Goal: Task Accomplishment & Management: Complete application form

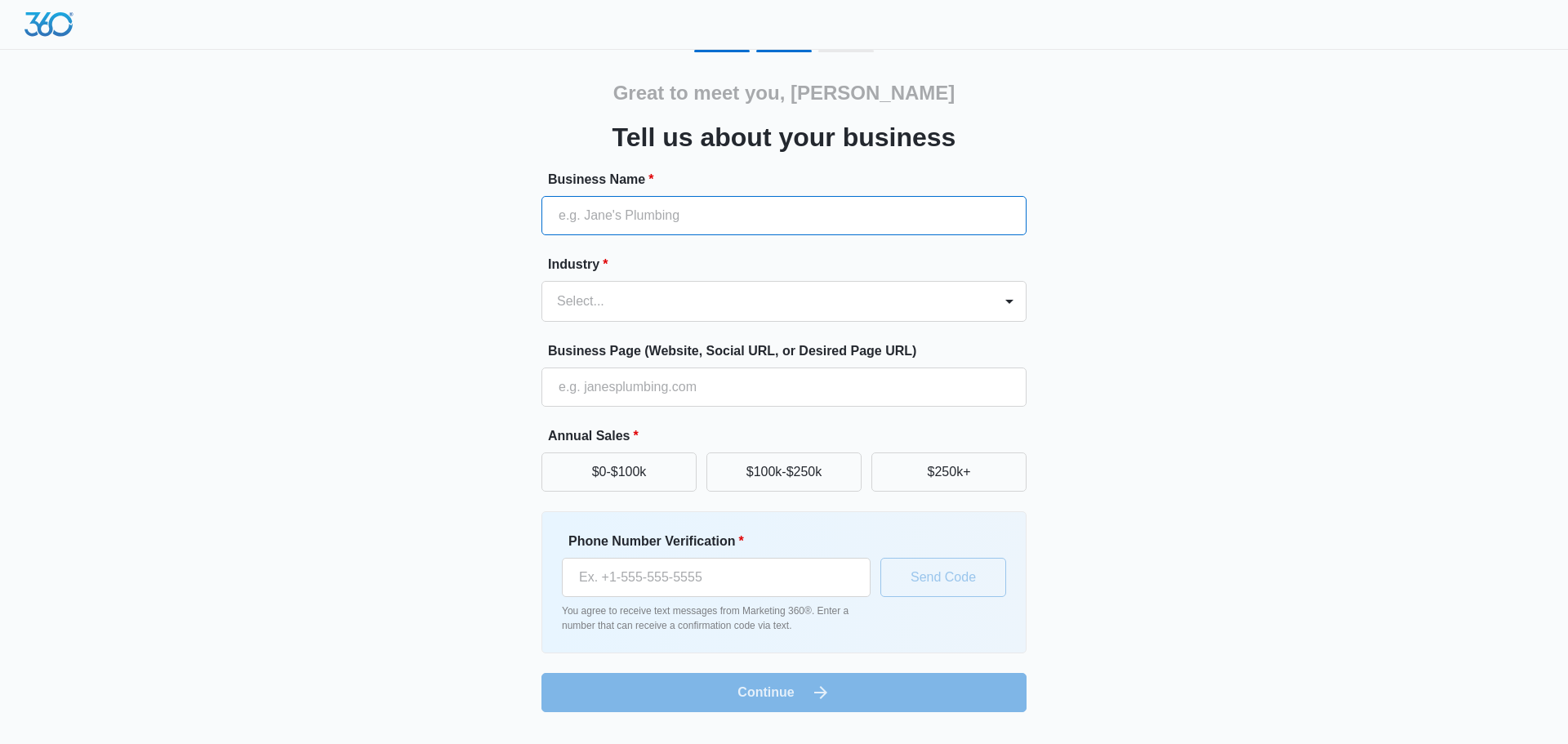
click at [709, 204] on input "Business Name *" at bounding box center [783, 215] width 485 height 39
type input "Holistic Oasissphere LLC"
click at [1004, 293] on div at bounding box center [1009, 301] width 26 height 26
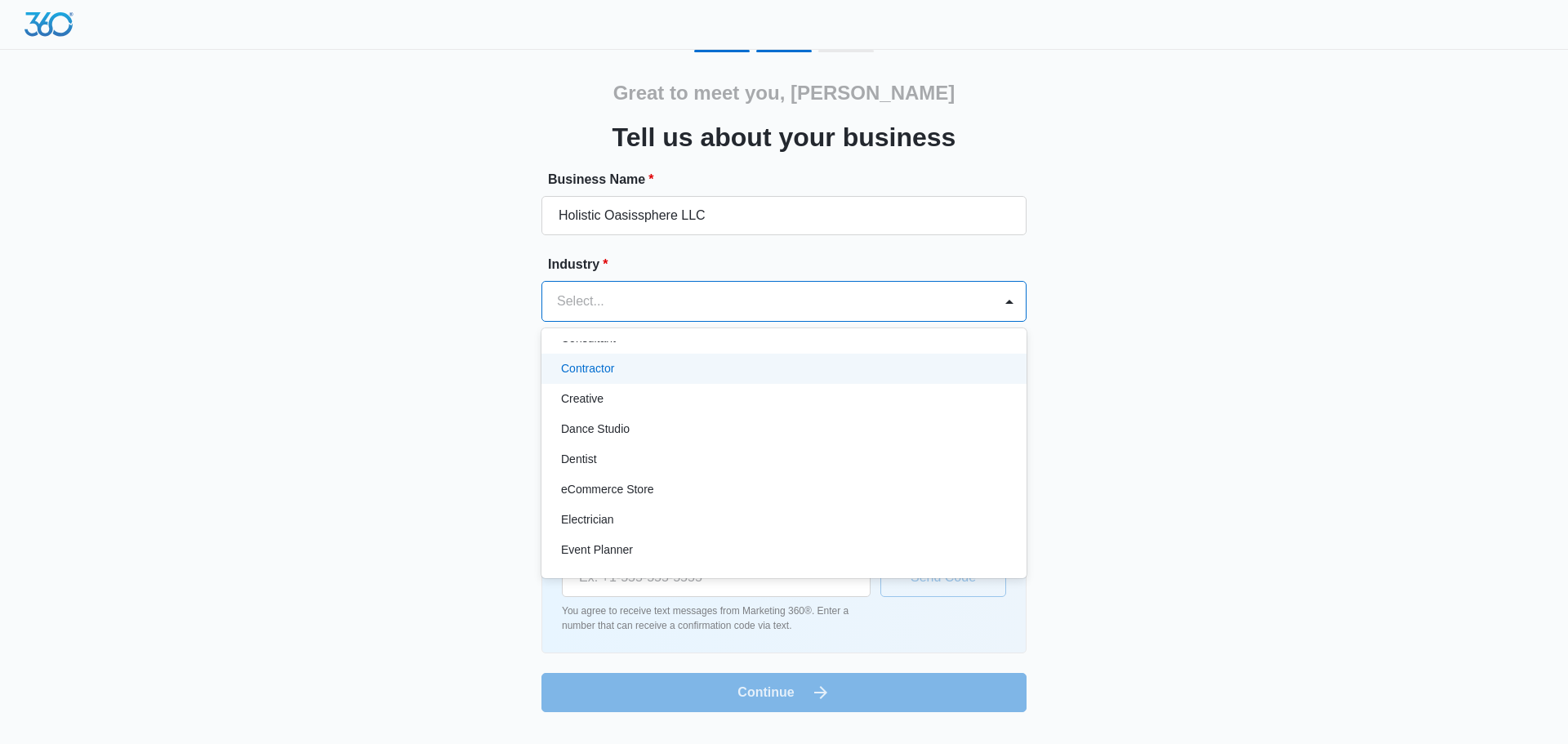
scroll to position [287, 0]
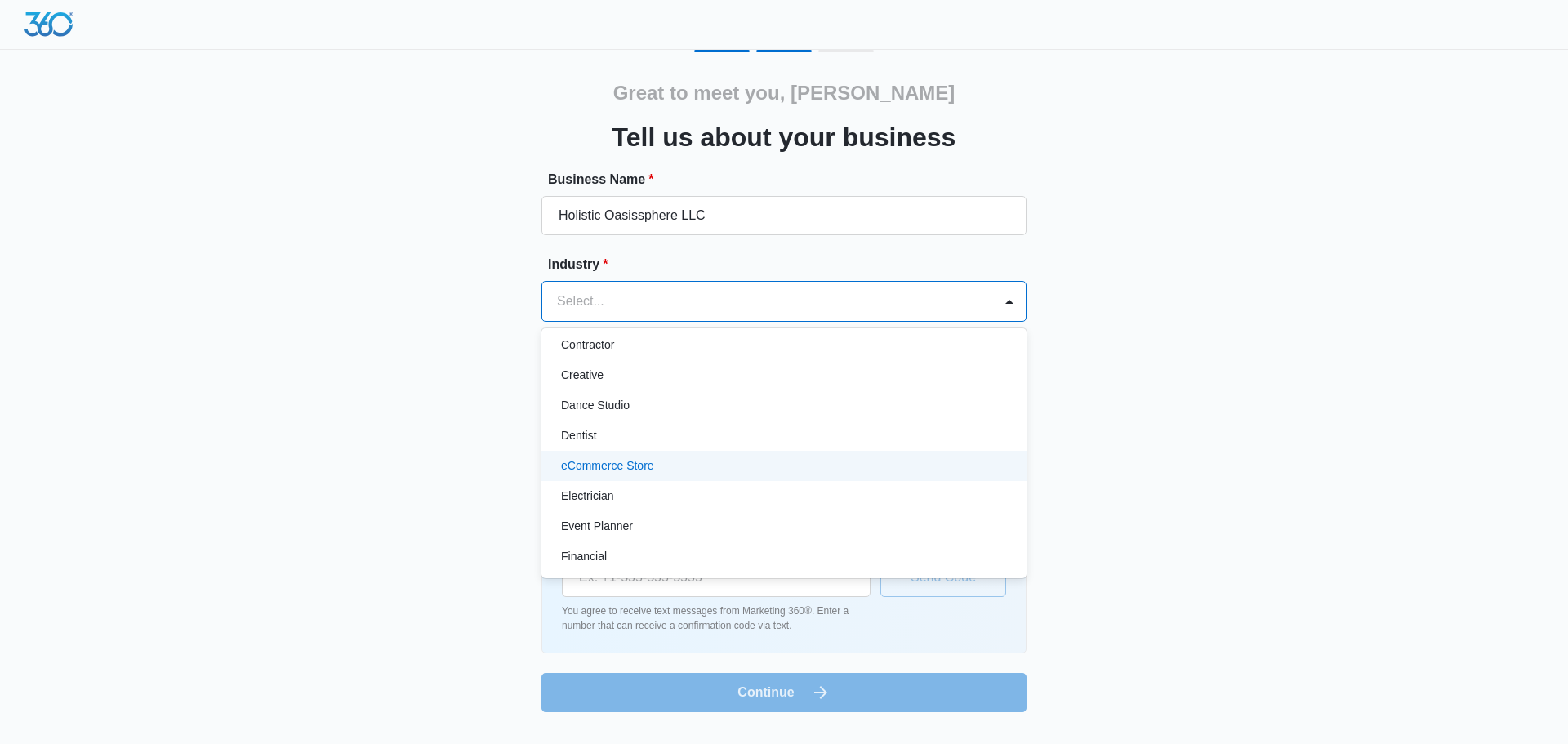
click at [718, 470] on div "eCommerce Store" at bounding box center [782, 466] width 443 height 17
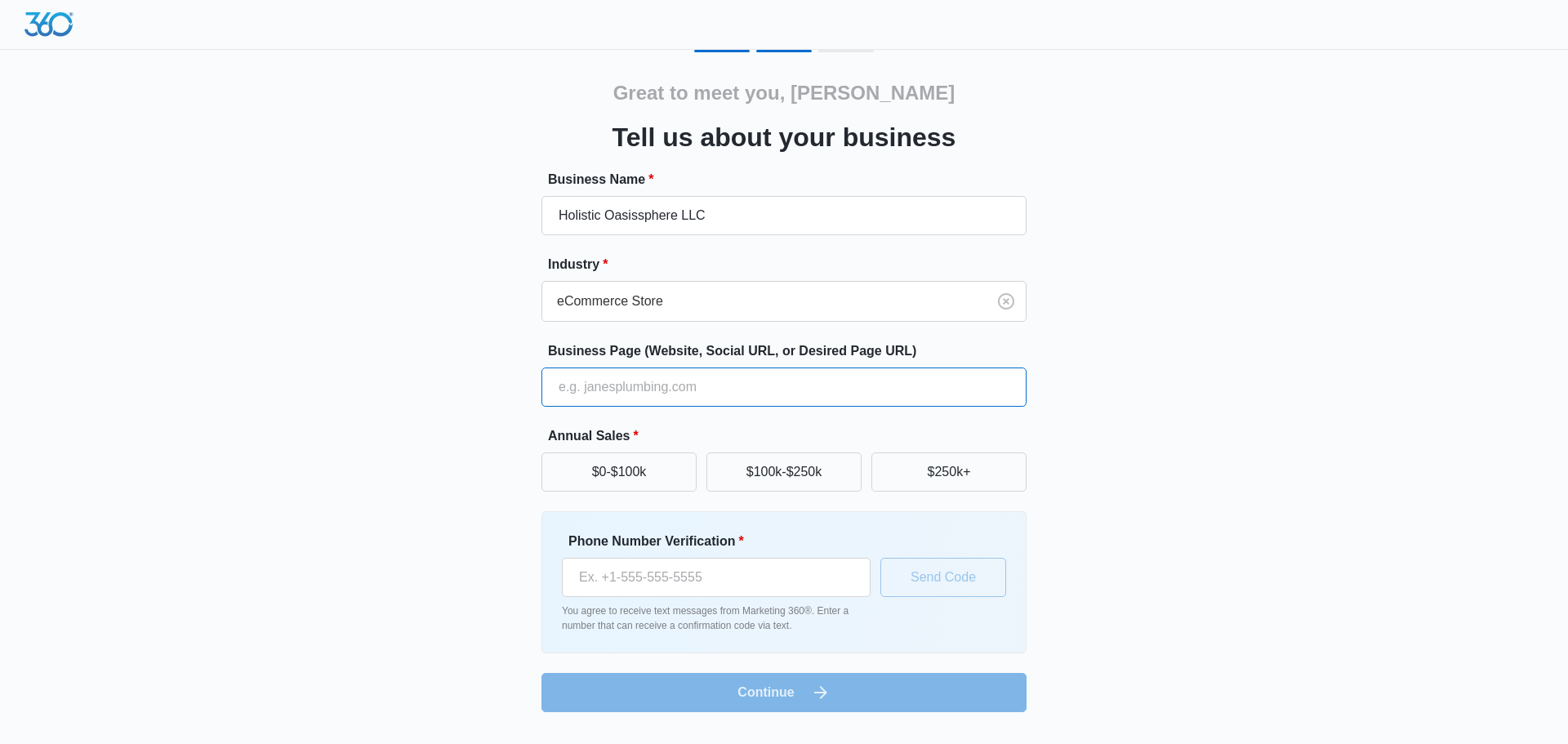
click at [952, 384] on input "Business Page (Website, Social URL, or Desired Page URL)" at bounding box center [783, 387] width 485 height 39
click at [1109, 414] on div "Great to meet you, [PERSON_NAME] us about your business Business Name * Holisti…" at bounding box center [784, 382] width 980 height 663
click at [679, 570] on input "Phone Number Verification *" at bounding box center [716, 577] width 308 height 39
type input "[PHONE_NUMBER]"
click at [944, 580] on button "Send Code" at bounding box center [944, 577] width 126 height 39
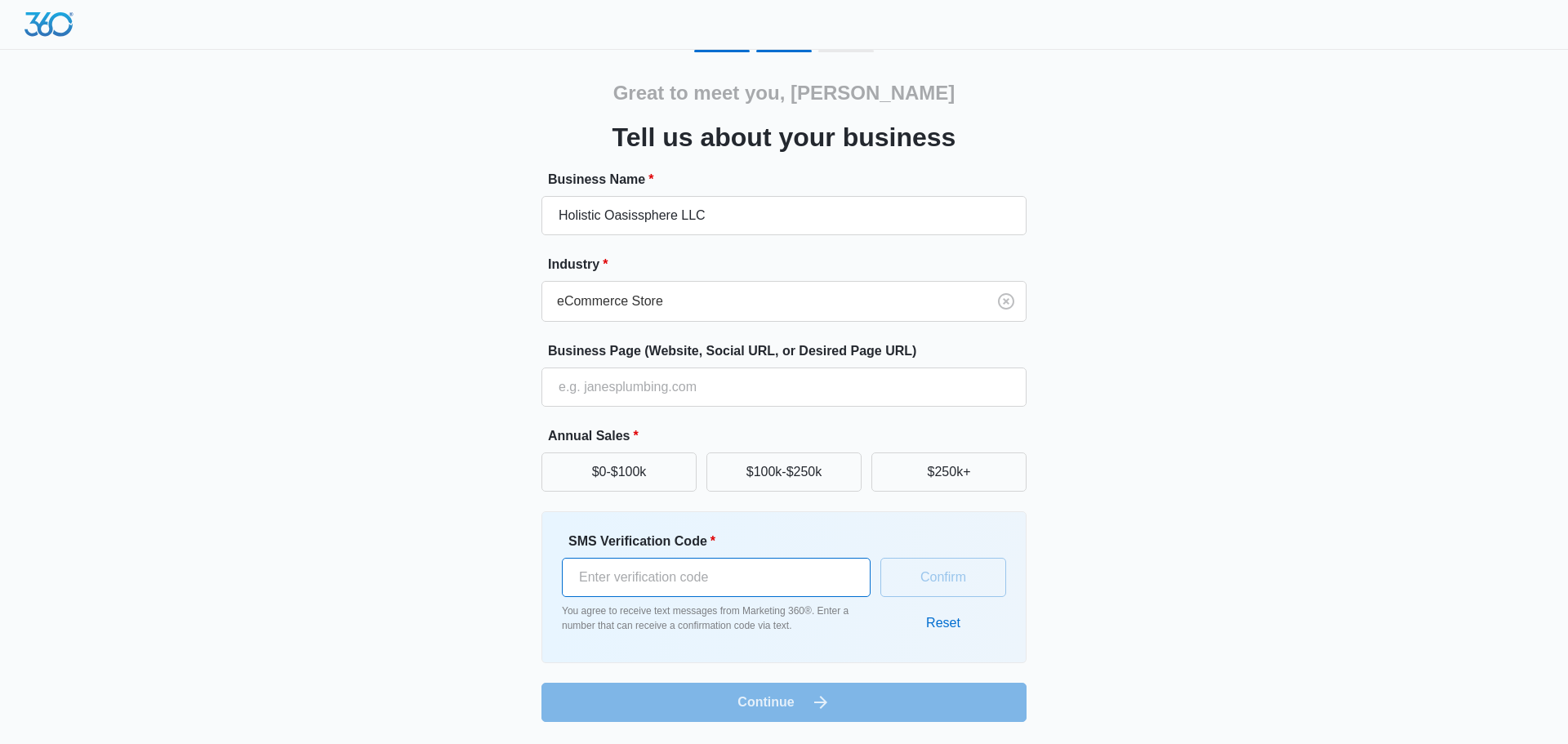
click at [781, 591] on input "SMS Verification Code *" at bounding box center [716, 577] width 308 height 39
type input "923200"
click at [972, 578] on button "Confirm" at bounding box center [944, 577] width 126 height 39
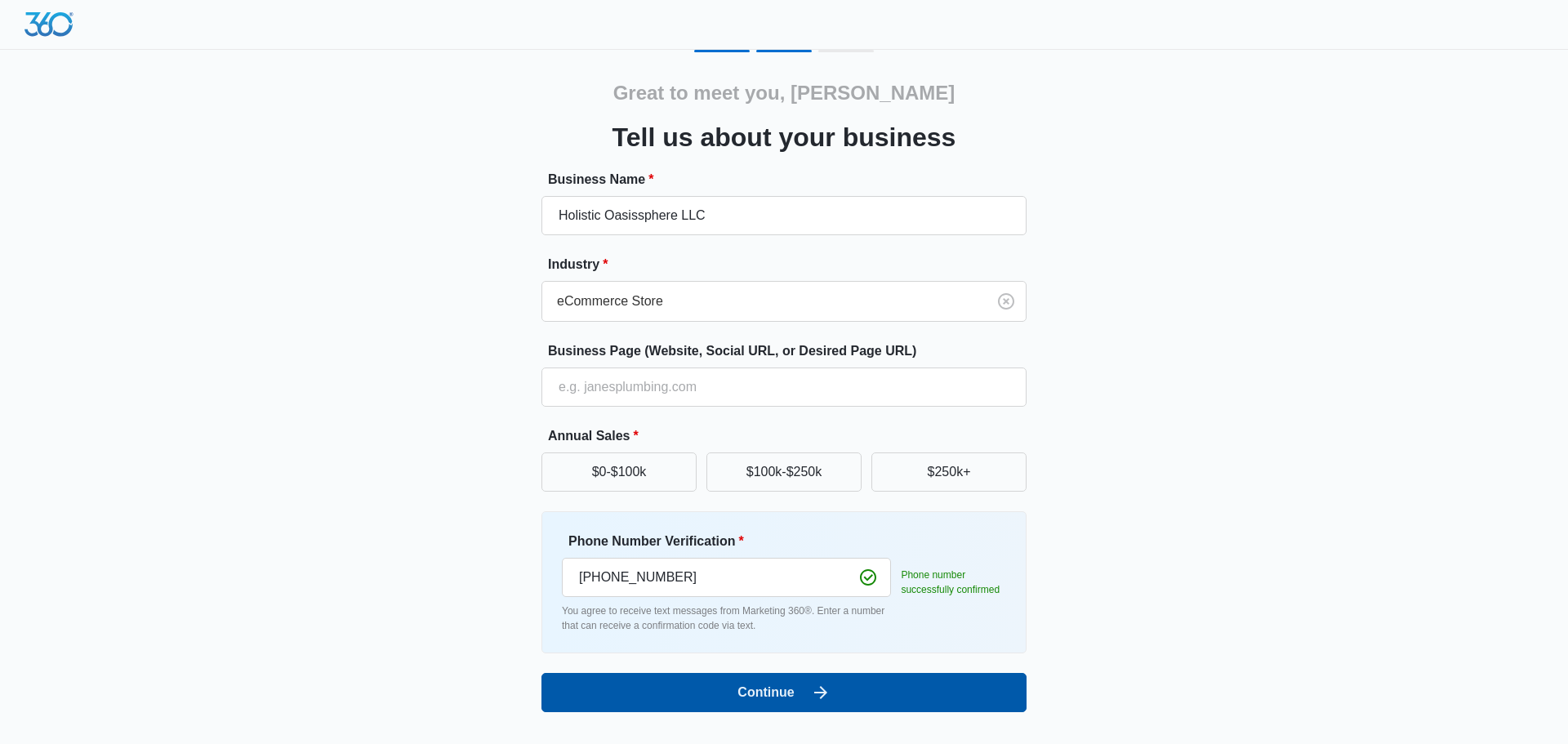
click at [815, 691] on icon "submit" at bounding box center [820, 692] width 19 height 19
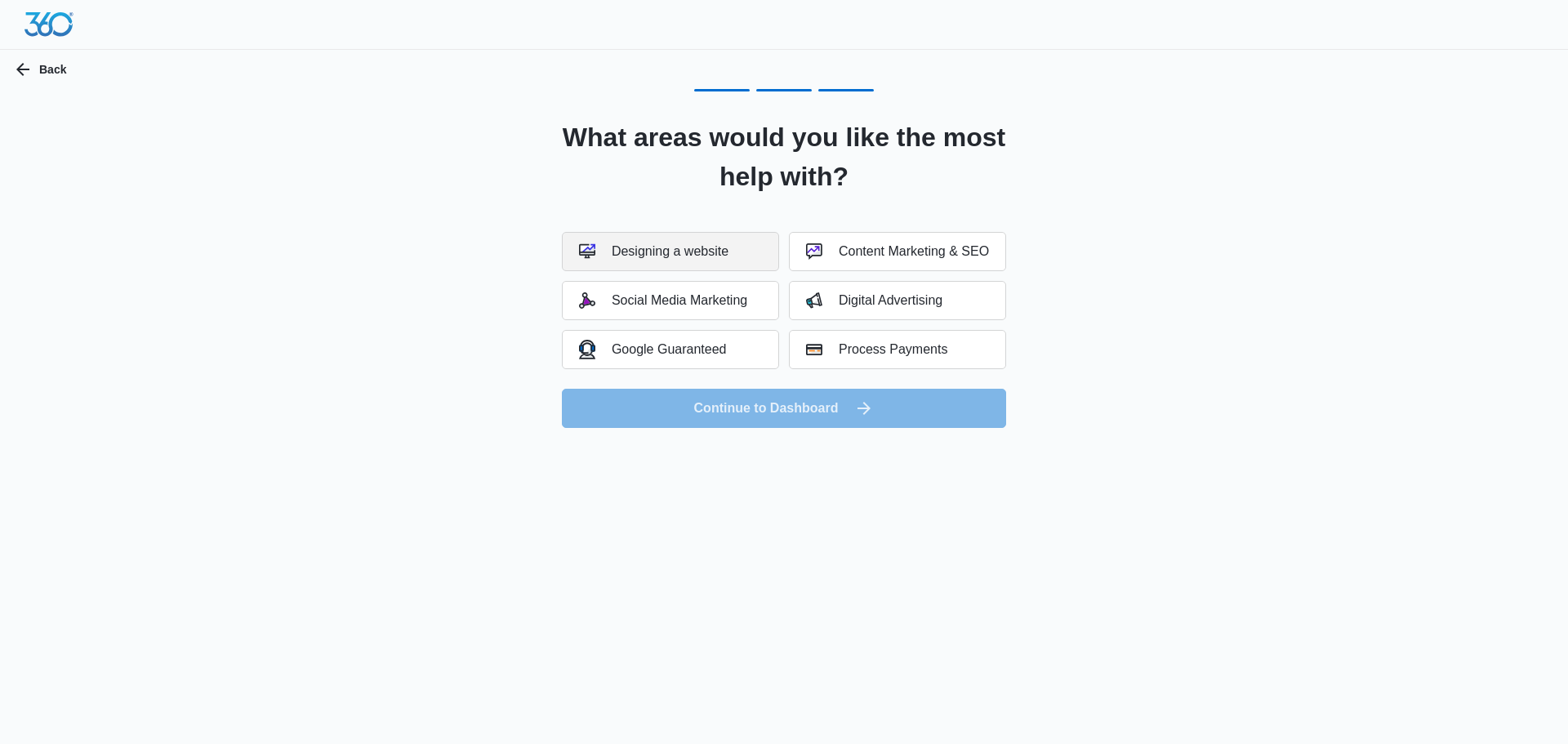
click at [702, 257] on div "Designing a website" at bounding box center [653, 252] width 150 height 16
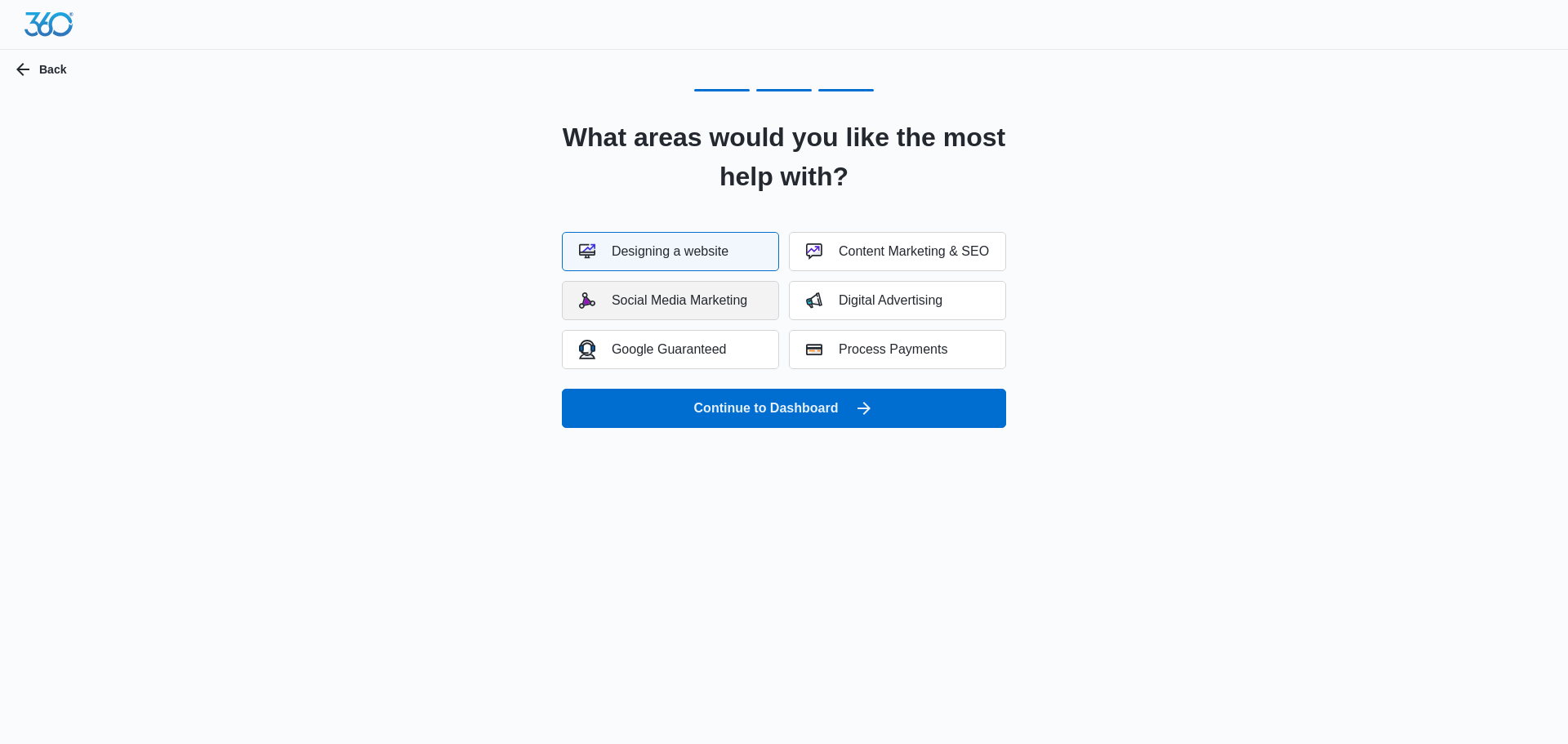
click at [689, 305] on div "Social Media Marketing" at bounding box center [663, 300] width 168 height 16
click at [845, 257] on div "Content Marketing & SEO" at bounding box center [897, 252] width 183 height 16
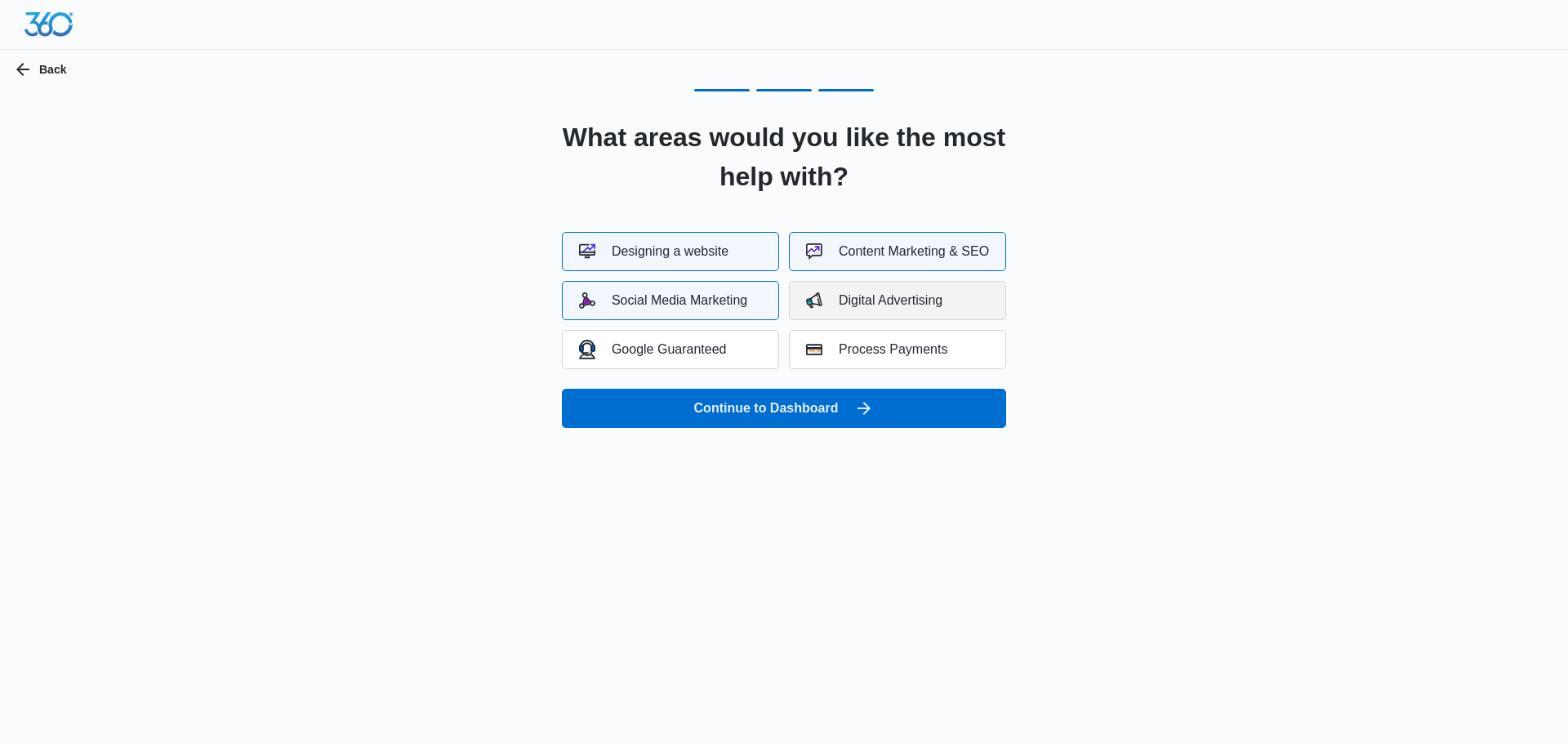
click at [853, 301] on div "Digital Advertising" at bounding box center [873, 300] width 136 height 16
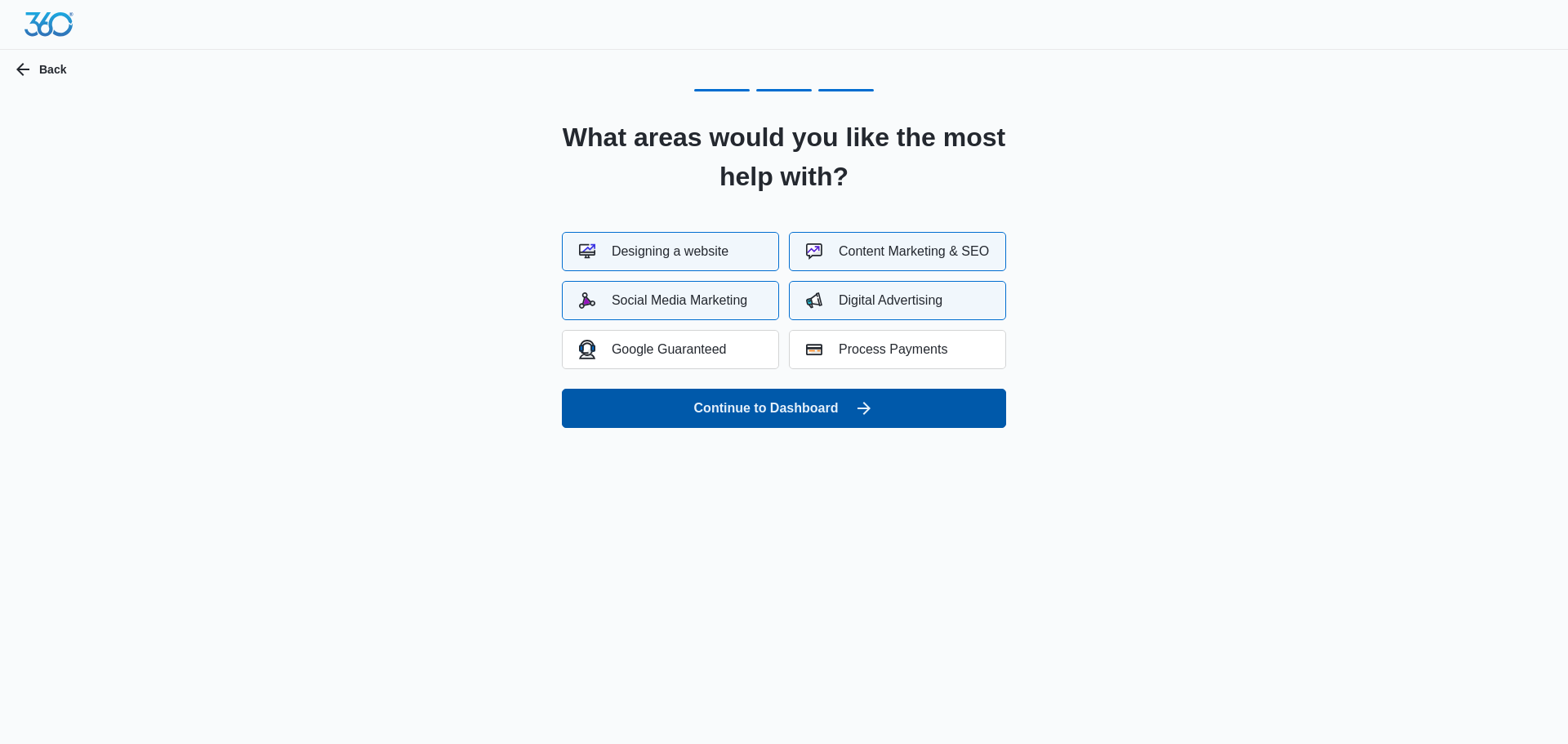
click at [826, 407] on button "Continue to Dashboard" at bounding box center [784, 408] width 444 height 39
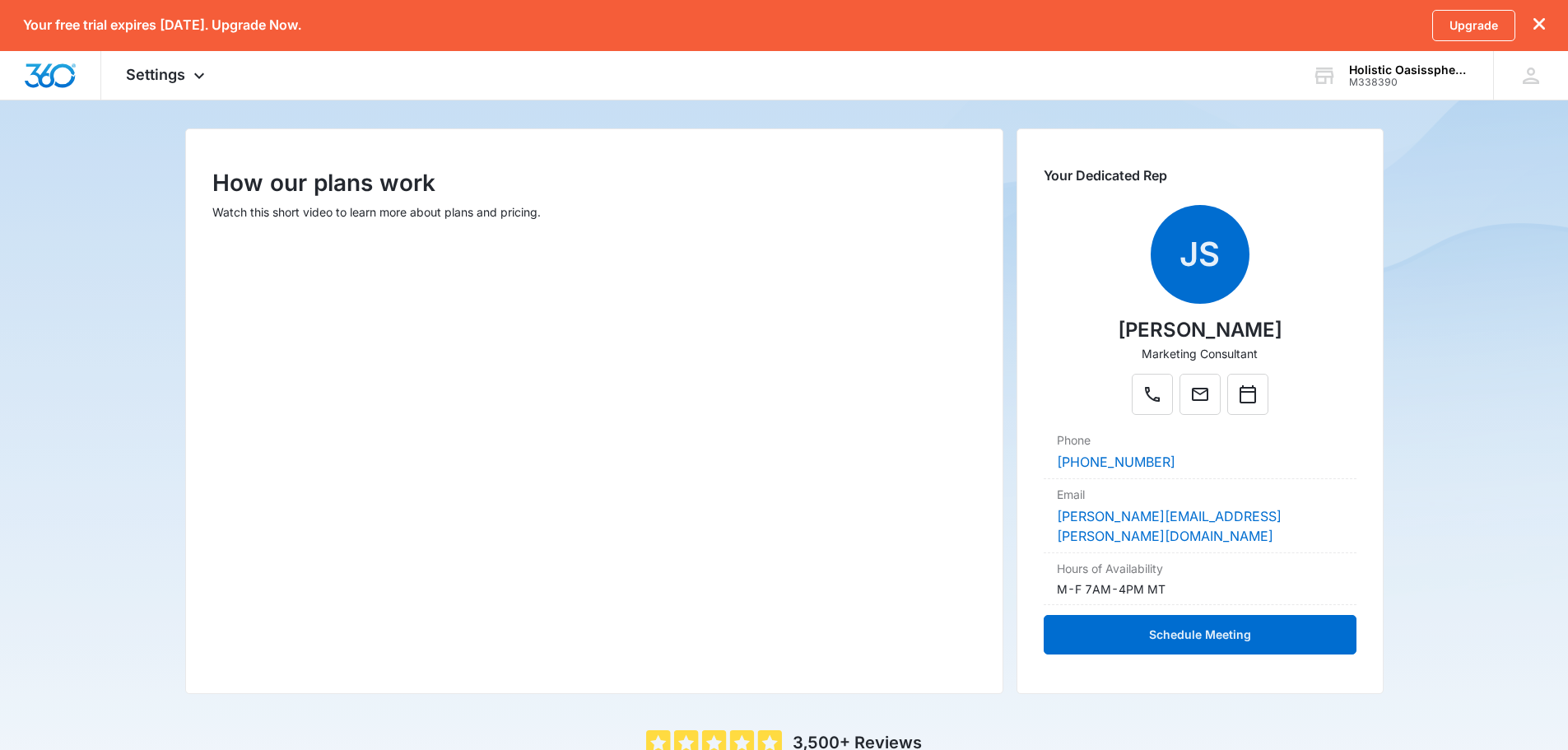
scroll to position [263, 0]
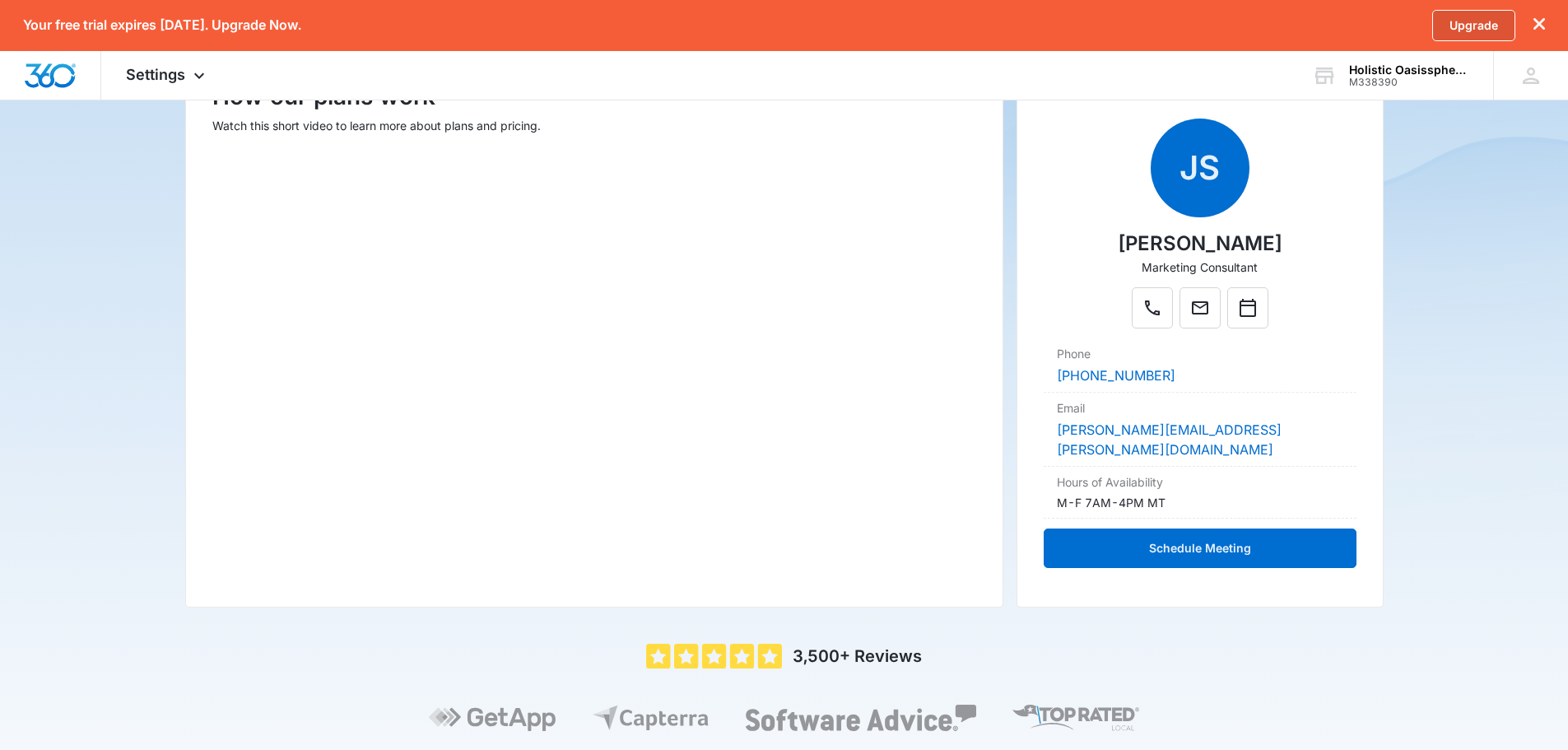
click at [1458, 21] on link "Upgrade" at bounding box center [1474, 26] width 83 height 31
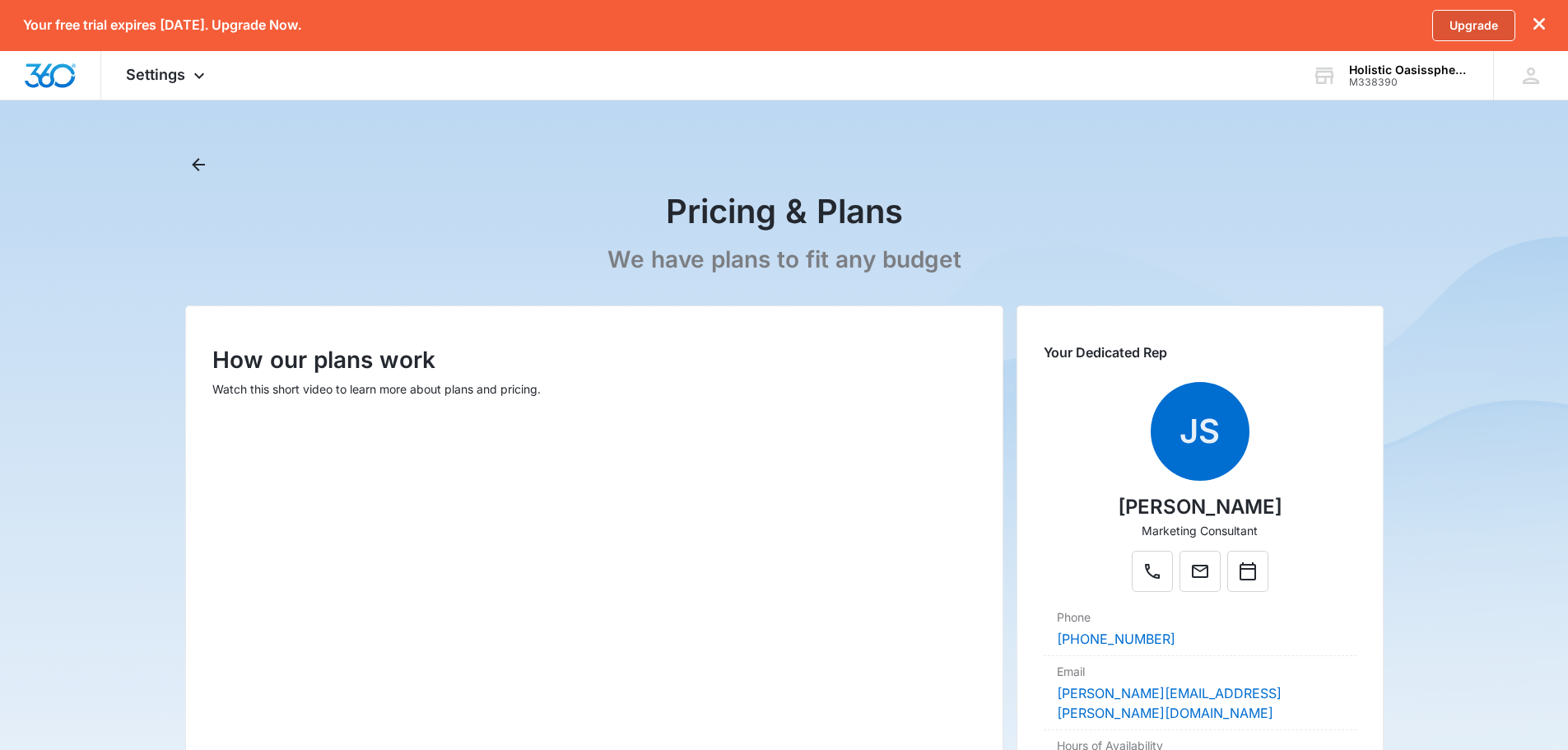
click at [1468, 28] on link "Upgrade" at bounding box center [1474, 26] width 83 height 31
click at [1473, 20] on link "Upgrade" at bounding box center [1474, 26] width 83 height 31
click at [1539, 18] on icon "dismiss this dialog" at bounding box center [1539, 24] width 12 height 12
